Goal: Transaction & Acquisition: Purchase product/service

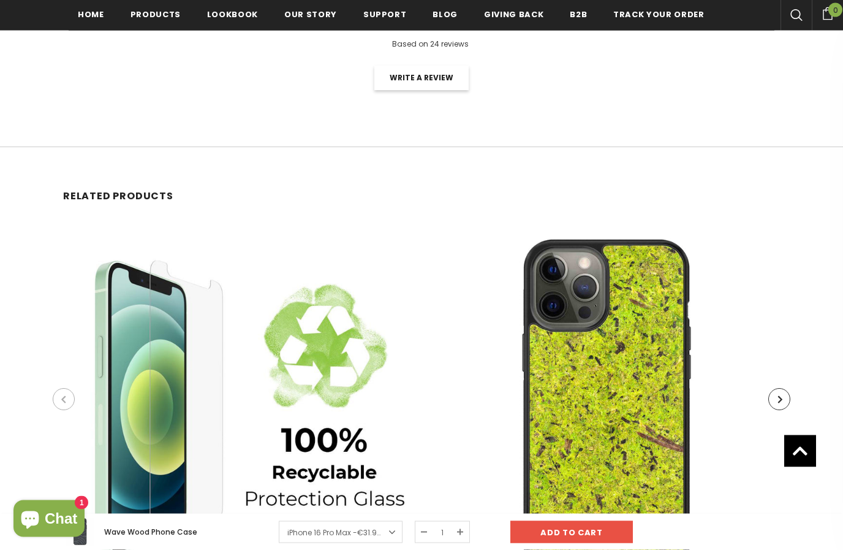
scroll to position [2370, 0]
click at [153, 13] on span "Products" at bounding box center [156, 15] width 50 height 12
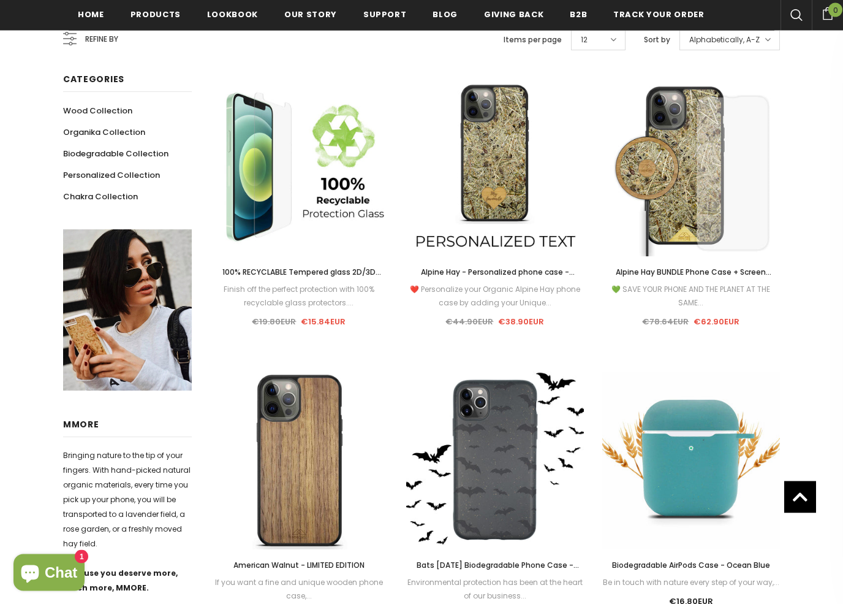
scroll to position [251, 0]
click at [92, 165] on link "Personalized Collection" at bounding box center [111, 174] width 97 height 21
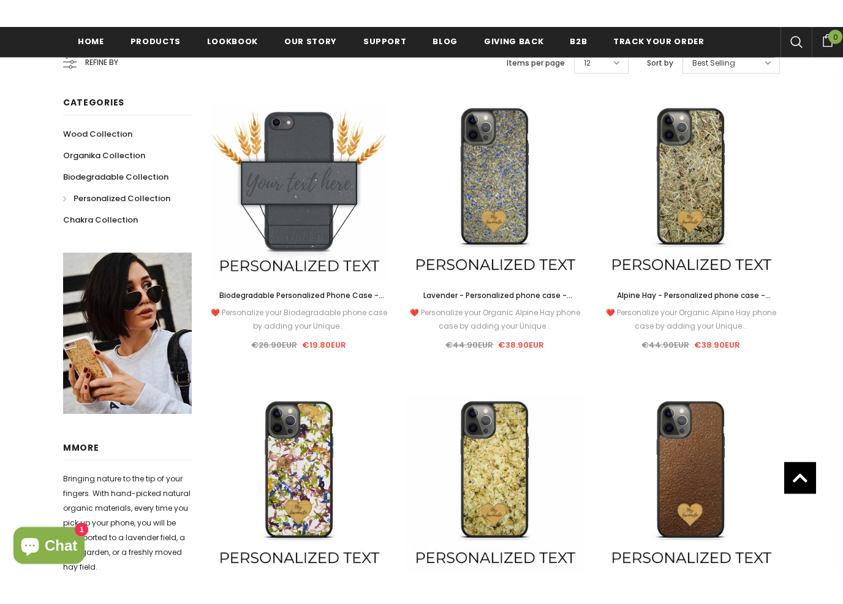
scroll to position [254, 0]
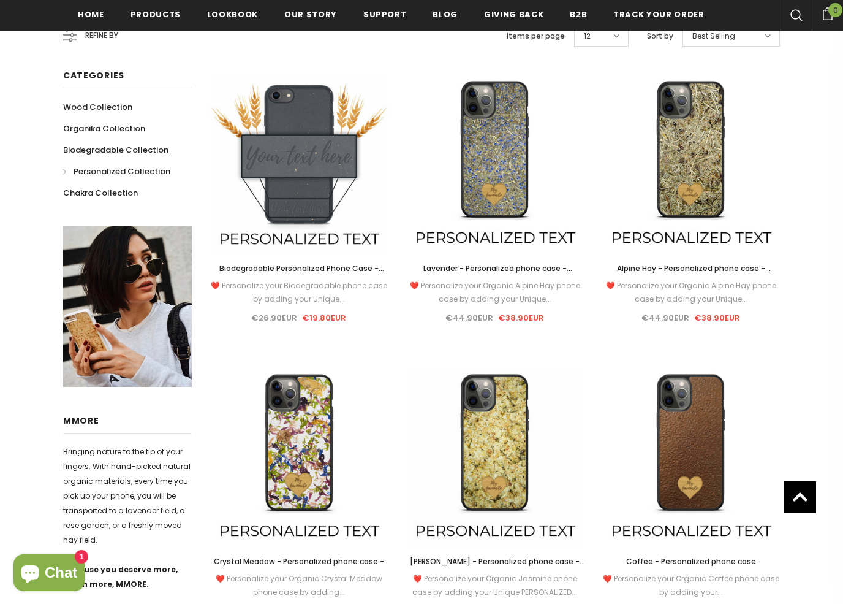
click at [82, 123] on span "Organika Collection" at bounding box center [104, 129] width 82 height 12
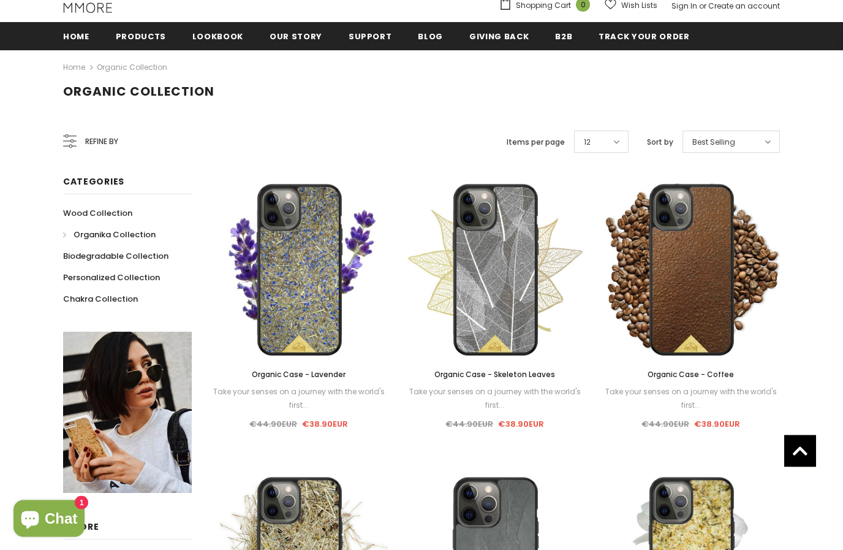
scroll to position [134, 0]
